Goal: Find specific fact: Find specific fact

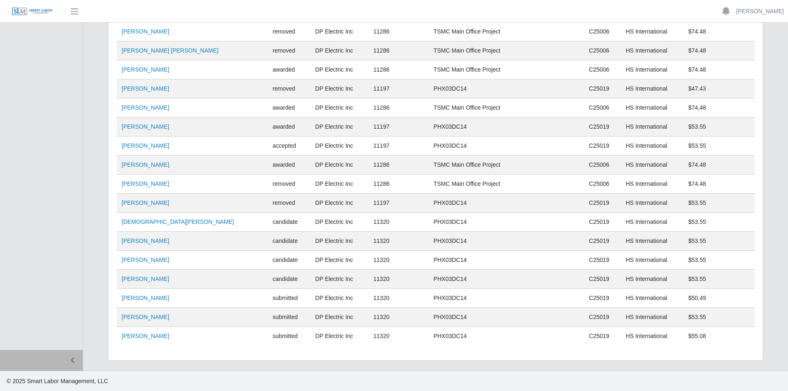
scroll to position [5674, 0]
click at [145, 336] on link "[PERSON_NAME]" at bounding box center [146, 335] width 48 height 7
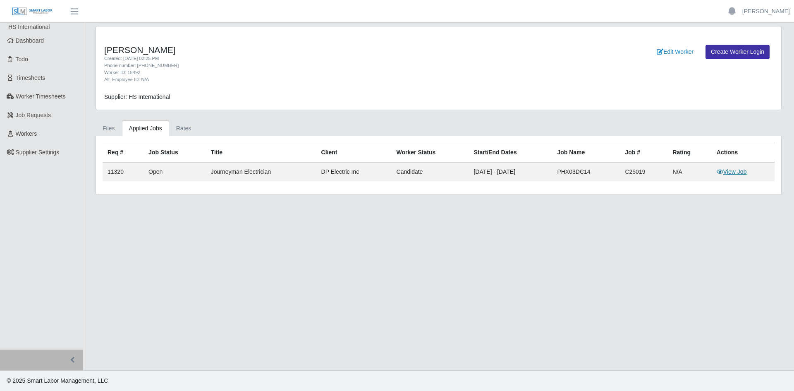
click at [735, 173] on link "View Job" at bounding box center [732, 171] width 30 height 7
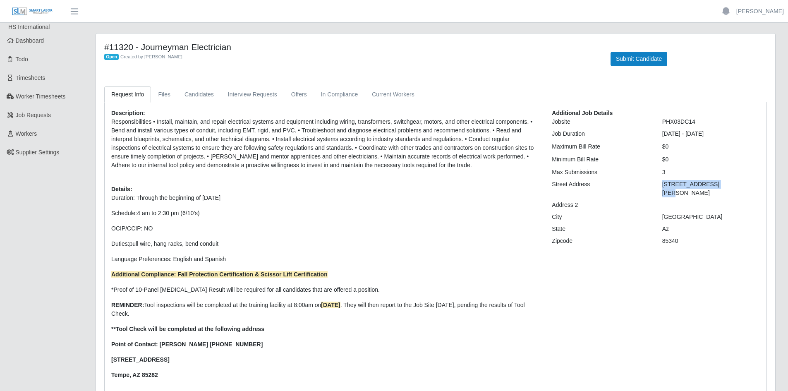
drag, startPoint x: 723, startPoint y: 182, endPoint x: 663, endPoint y: 188, distance: 60.2
click at [663, 188] on div "17336 W. Cameback Rd." at bounding box center [711, 188] width 110 height 17
copy div "17336 W. Cameback Rd"
click at [295, 92] on link "Offers" at bounding box center [299, 94] width 30 height 16
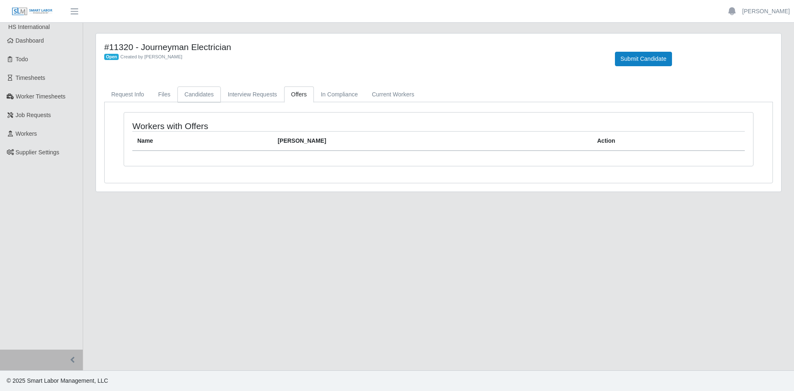
click at [201, 93] on link "Candidates" at bounding box center [198, 94] width 43 height 16
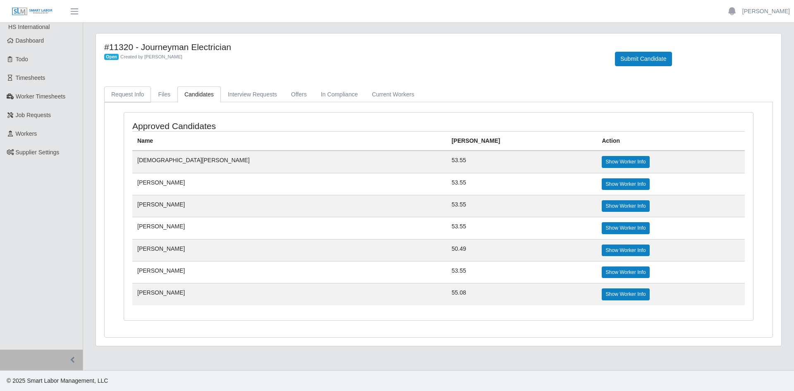
click at [122, 93] on link "Request Info" at bounding box center [127, 94] width 47 height 16
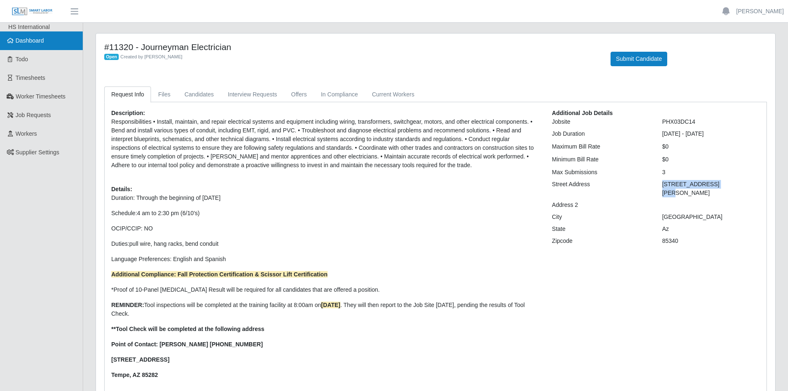
click at [37, 39] on span "Dashboard" at bounding box center [30, 40] width 29 height 7
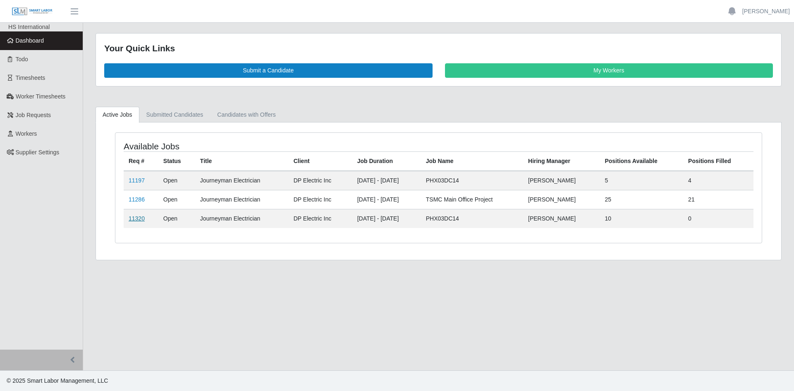
click at [135, 216] on link "11320" at bounding box center [137, 218] width 16 height 7
